Goal: Download file/media

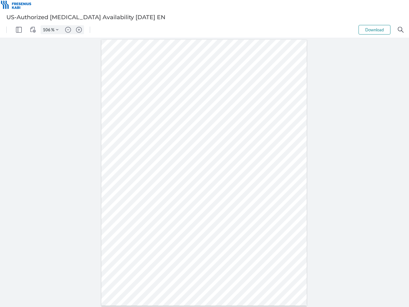
click at [19, 30] on img "Panel" at bounding box center [19, 30] width 6 height 6
click at [33, 30] on img "View Controls" at bounding box center [33, 30] width 6 height 6
click at [48, 30] on input "106" at bounding box center [46, 30] width 10 height 6
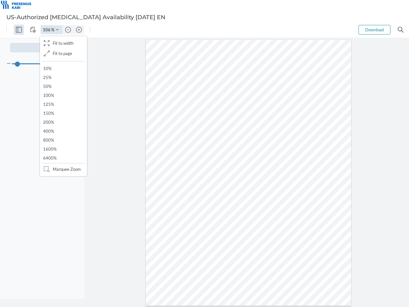
click at [57, 30] on img "Zoom Controls" at bounding box center [57, 29] width 3 height 3
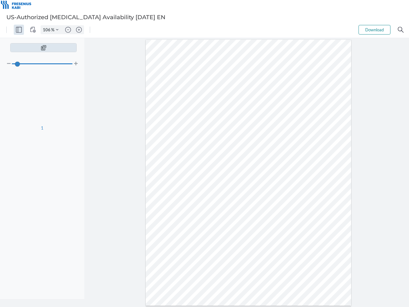
click at [68, 30] on img "Zoom out" at bounding box center [68, 30] width 6 height 6
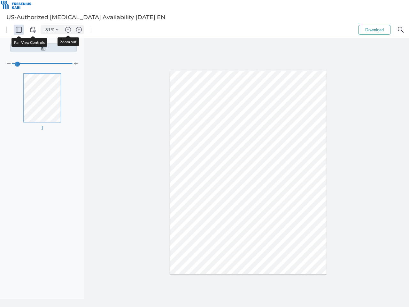
click at [79, 30] on img "Zoom in" at bounding box center [79, 30] width 6 height 6
type input "106"
click at [375, 30] on button "Download" at bounding box center [375, 30] width 32 height 10
click at [401, 30] on img "Search" at bounding box center [401, 30] width 6 height 6
